Goal: Book appointment/travel/reservation

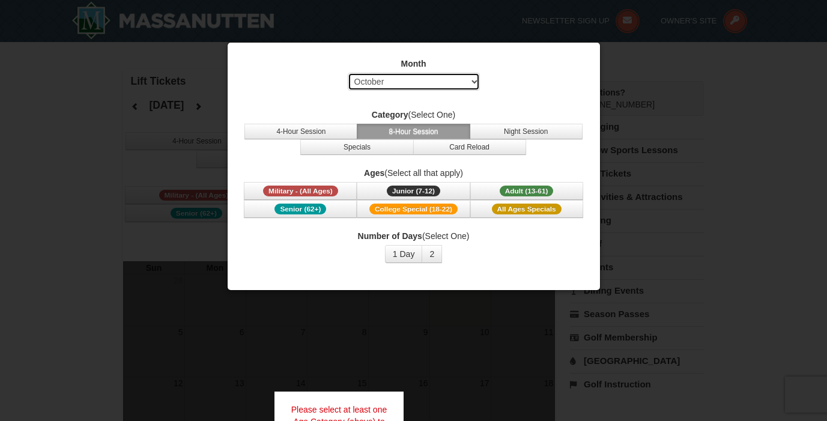
click at [456, 78] on select "Select October November December January February March April May June July Aug…" at bounding box center [414, 82] width 132 height 18
select select "12"
click at [348, 73] on select "Select October November December January February March April May June July Aug…" at bounding box center [414, 82] width 132 height 18
click at [432, 254] on button "2" at bounding box center [432, 254] width 20 height 18
click at [675, 245] on div at bounding box center [413, 210] width 827 height 421
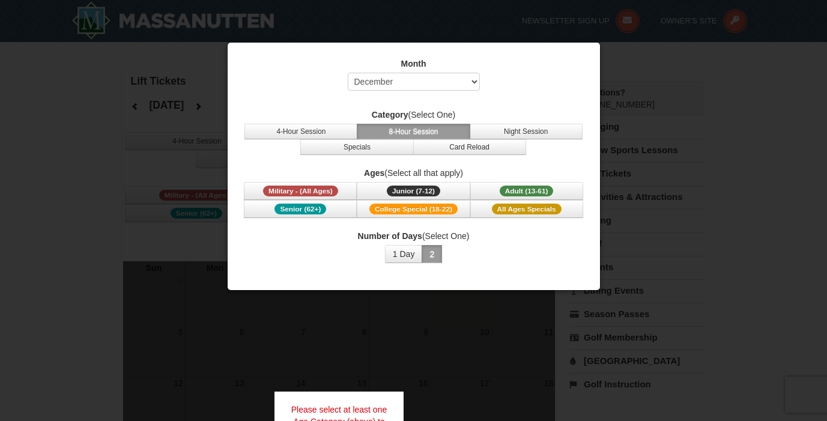
click at [570, 87] on div "Month Select October November December January February March April May June Ju…" at bounding box center [414, 77] width 342 height 39
click at [551, 188] on span "Adult (13-61)" at bounding box center [527, 191] width 54 height 11
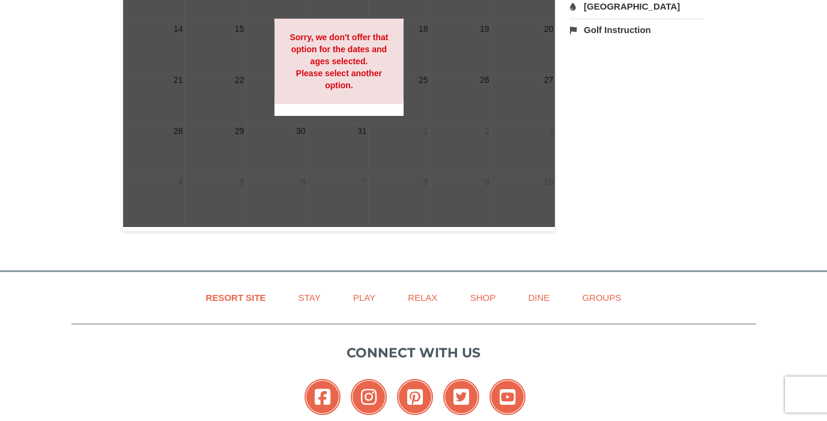
scroll to position [435, 0]
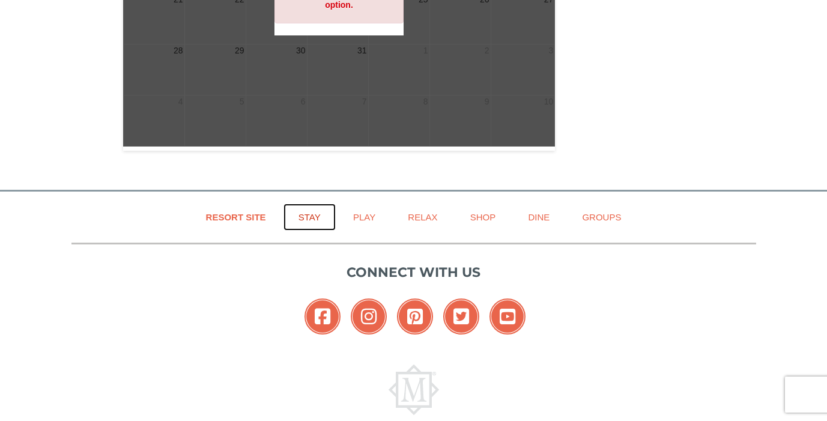
click at [316, 220] on link "Stay" at bounding box center [310, 217] width 52 height 27
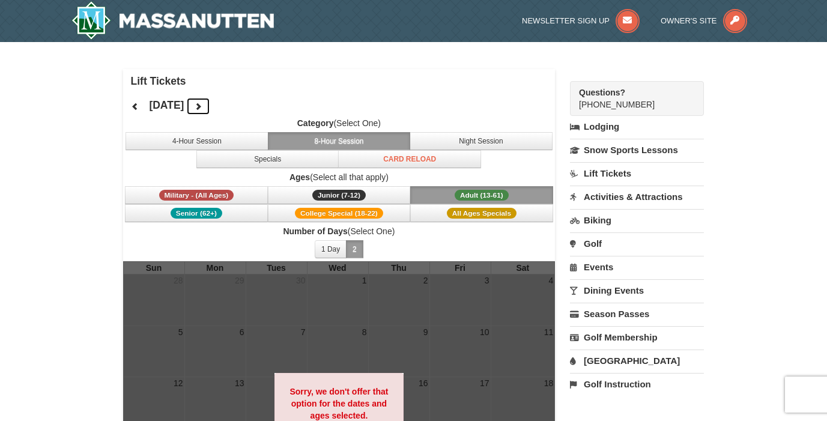
click at [202, 106] on icon at bounding box center [198, 106] width 8 height 8
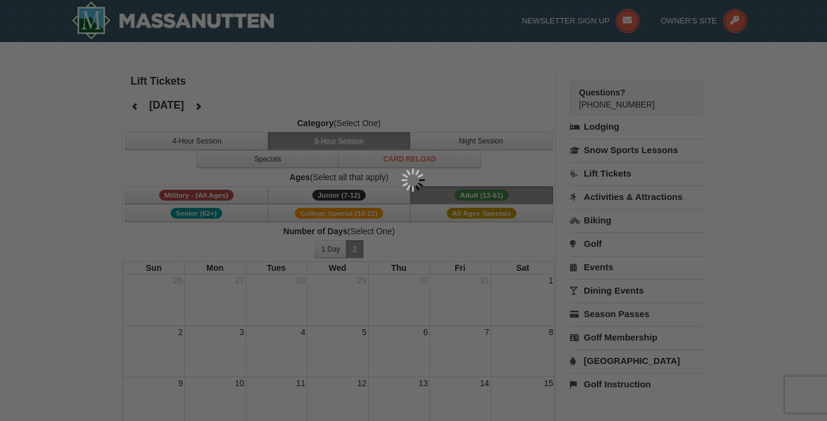
click at [232, 106] on div at bounding box center [413, 210] width 827 height 421
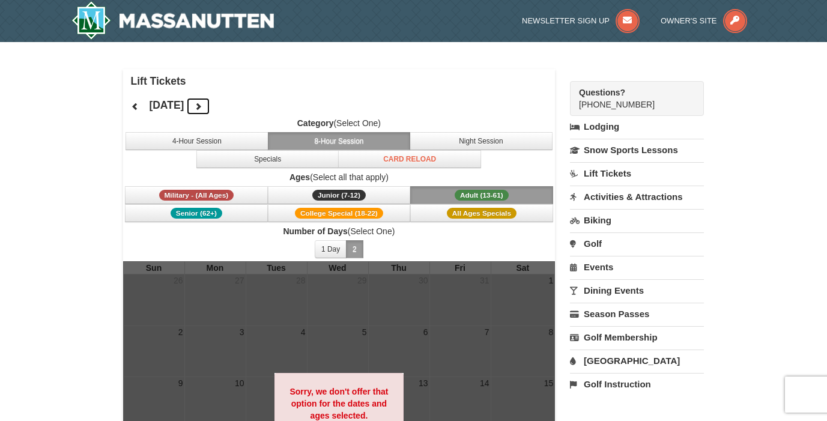
click at [202, 104] on icon at bounding box center [198, 106] width 8 height 8
